Goal: Information Seeking & Learning: Learn about a topic

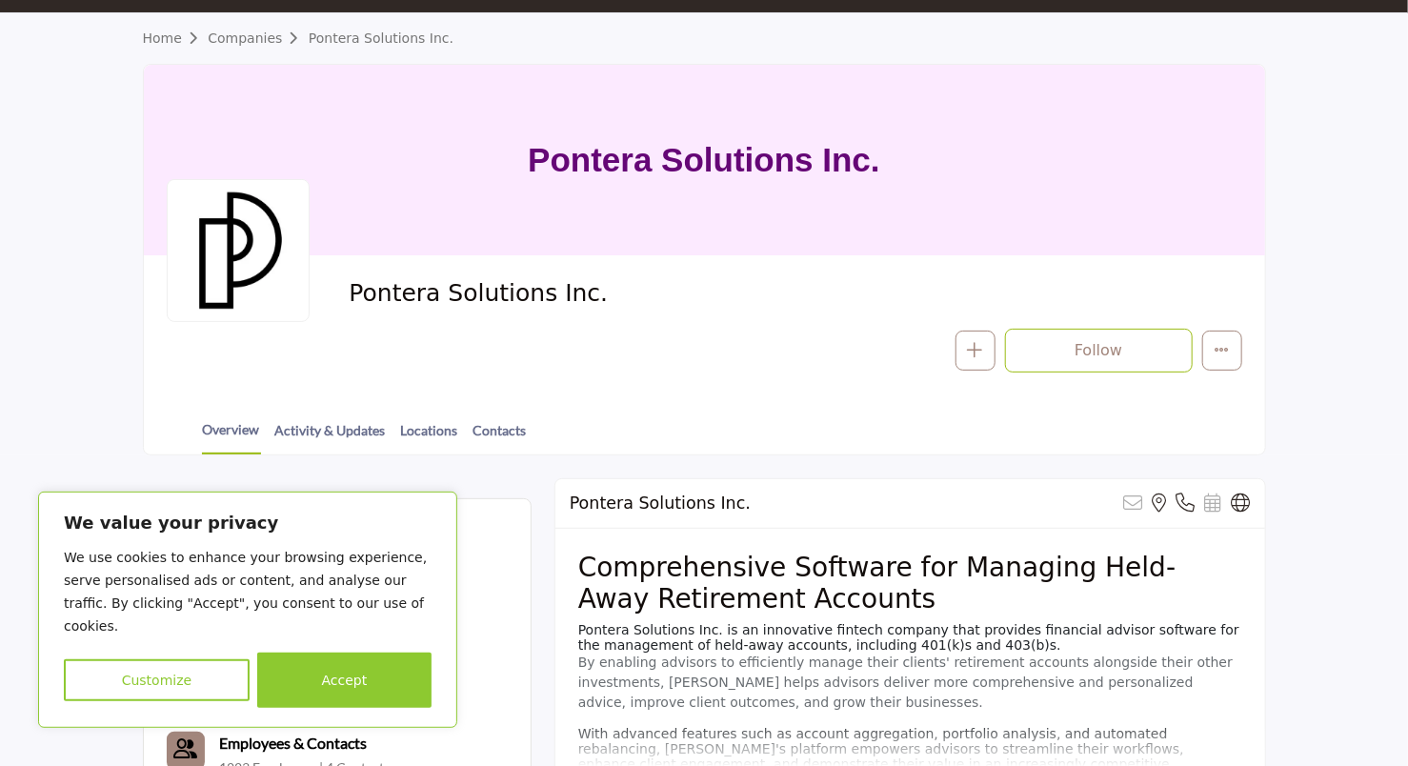
scroll to position [286, 0]
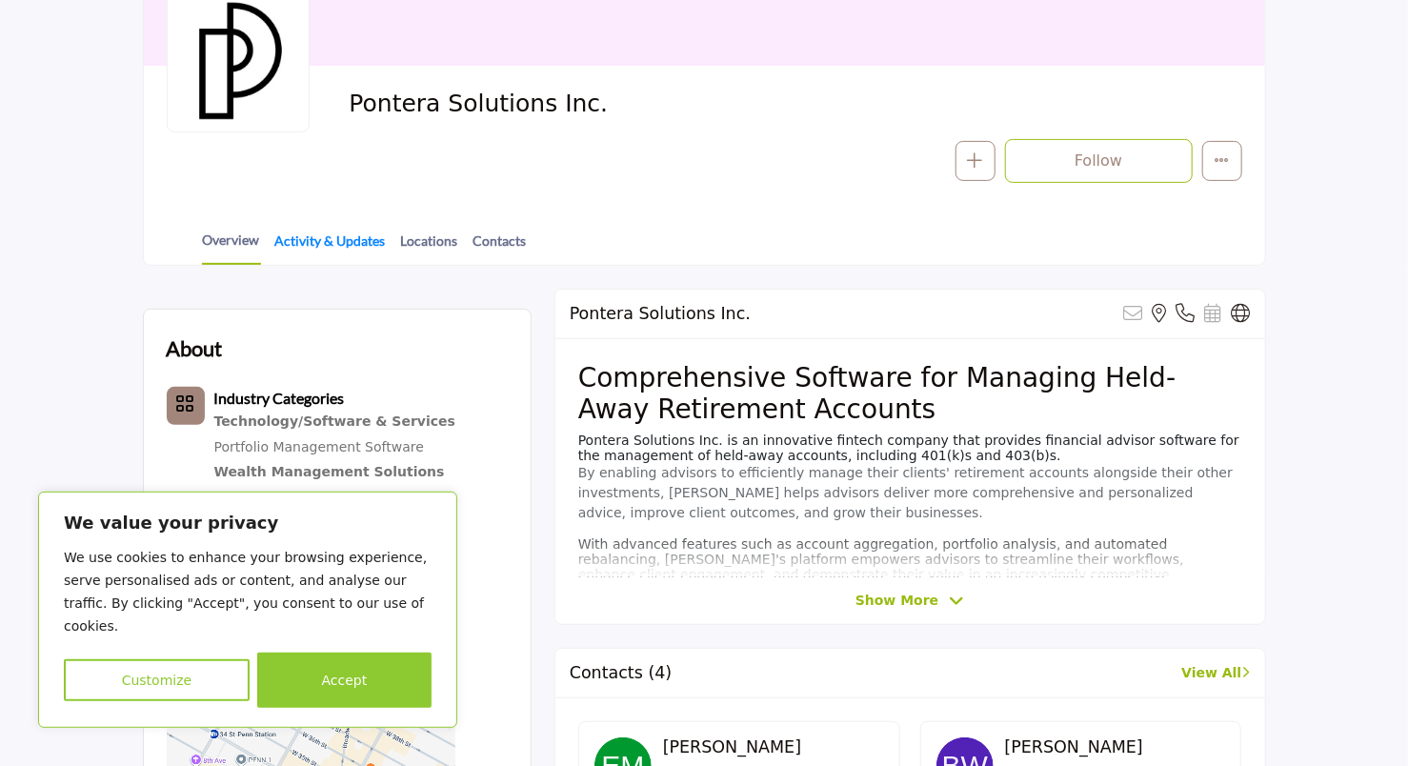
click at [352, 243] on link "Activity & Updates" at bounding box center [330, 247] width 112 height 33
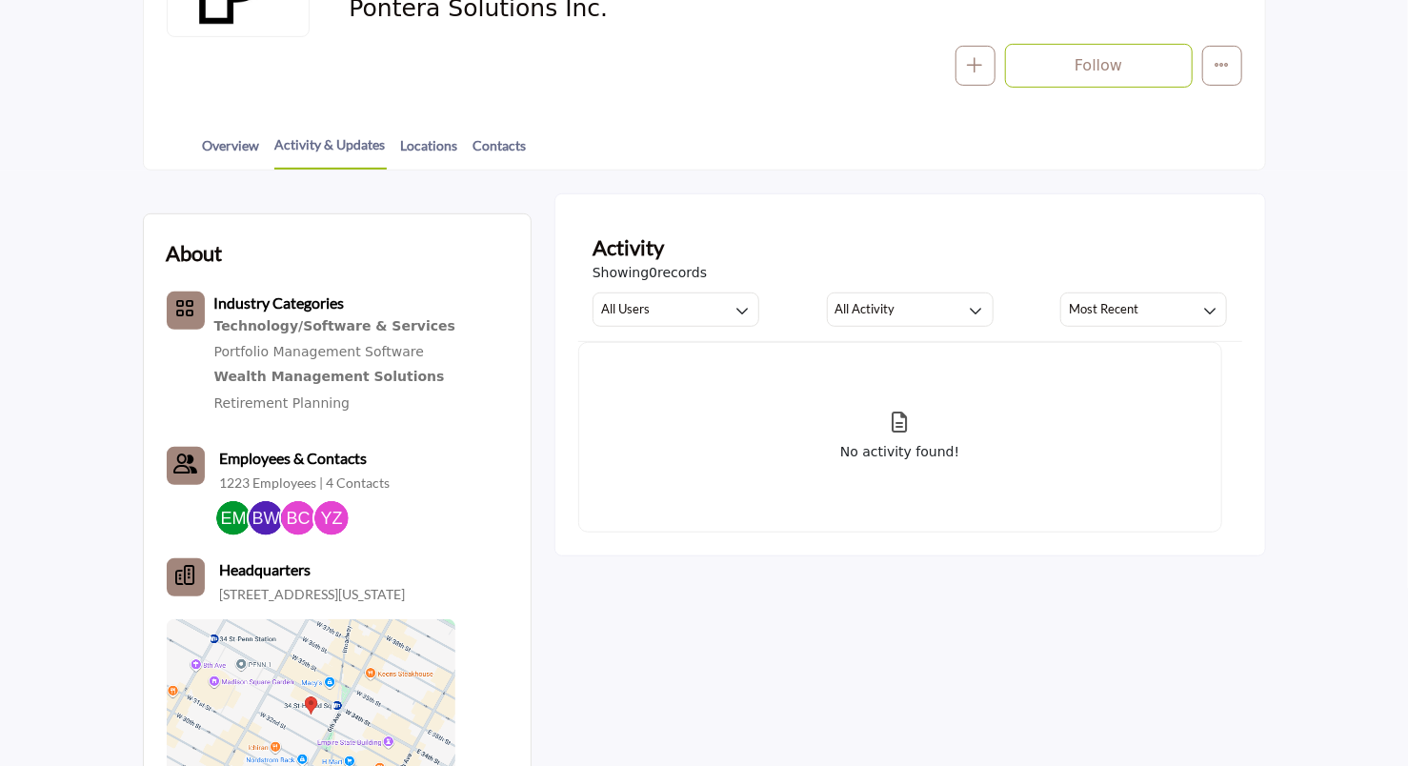
scroll to position [476, 0]
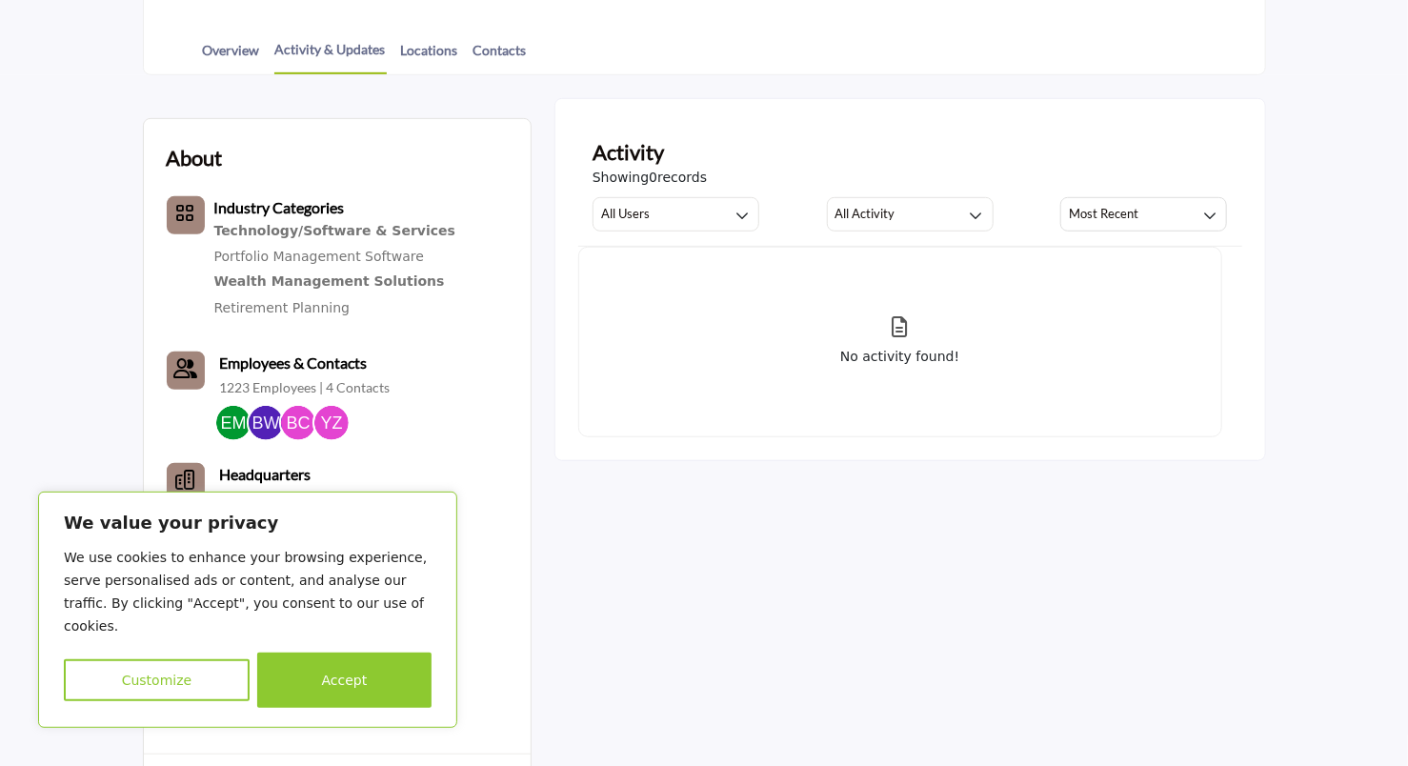
click at [305, 281] on div "Wealth Management Solutions" at bounding box center [334, 282] width 241 height 25
